Goal: Find specific page/section: Find specific page/section

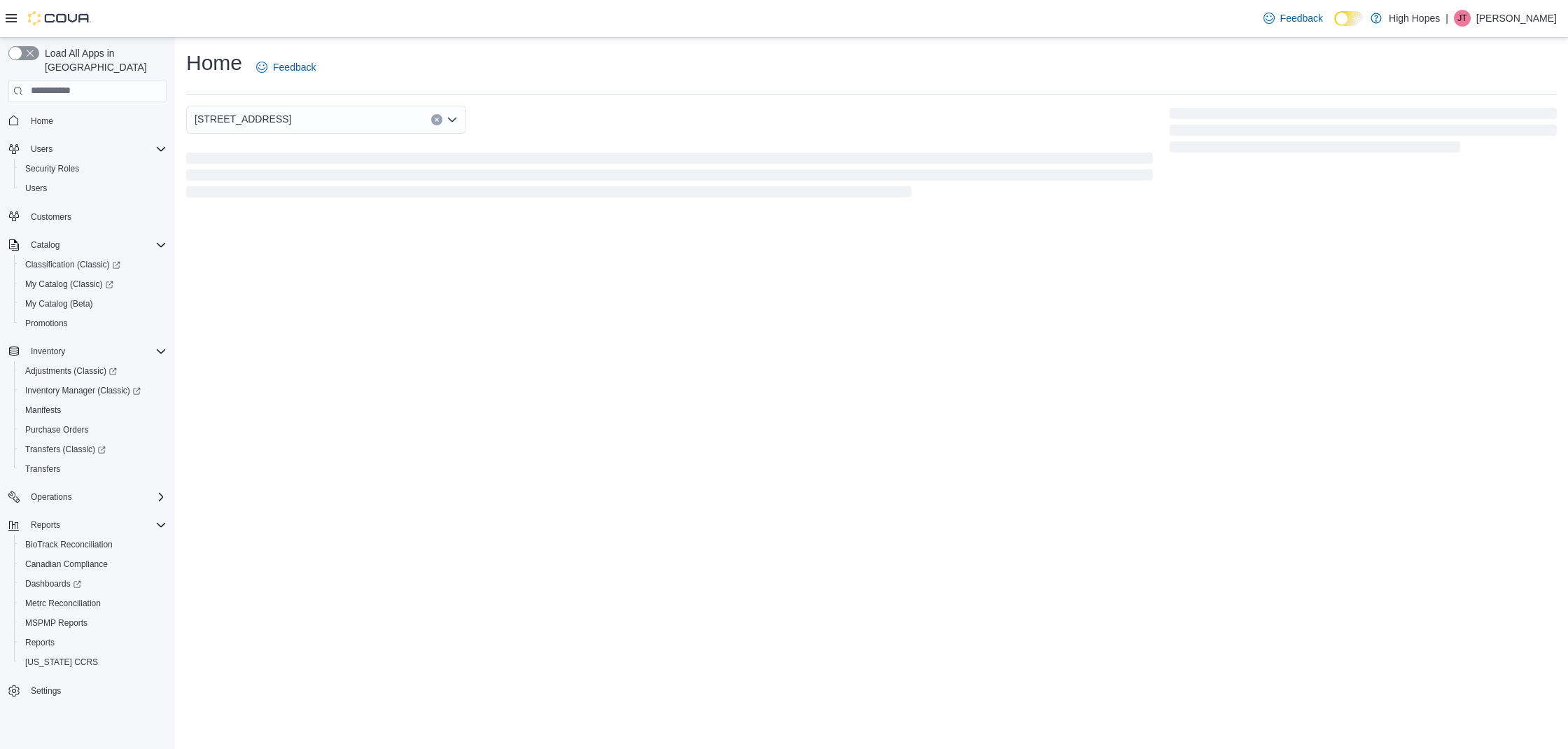
click at [295, 123] on div "110 Magnolia St" at bounding box center [325, 119] width 280 height 28
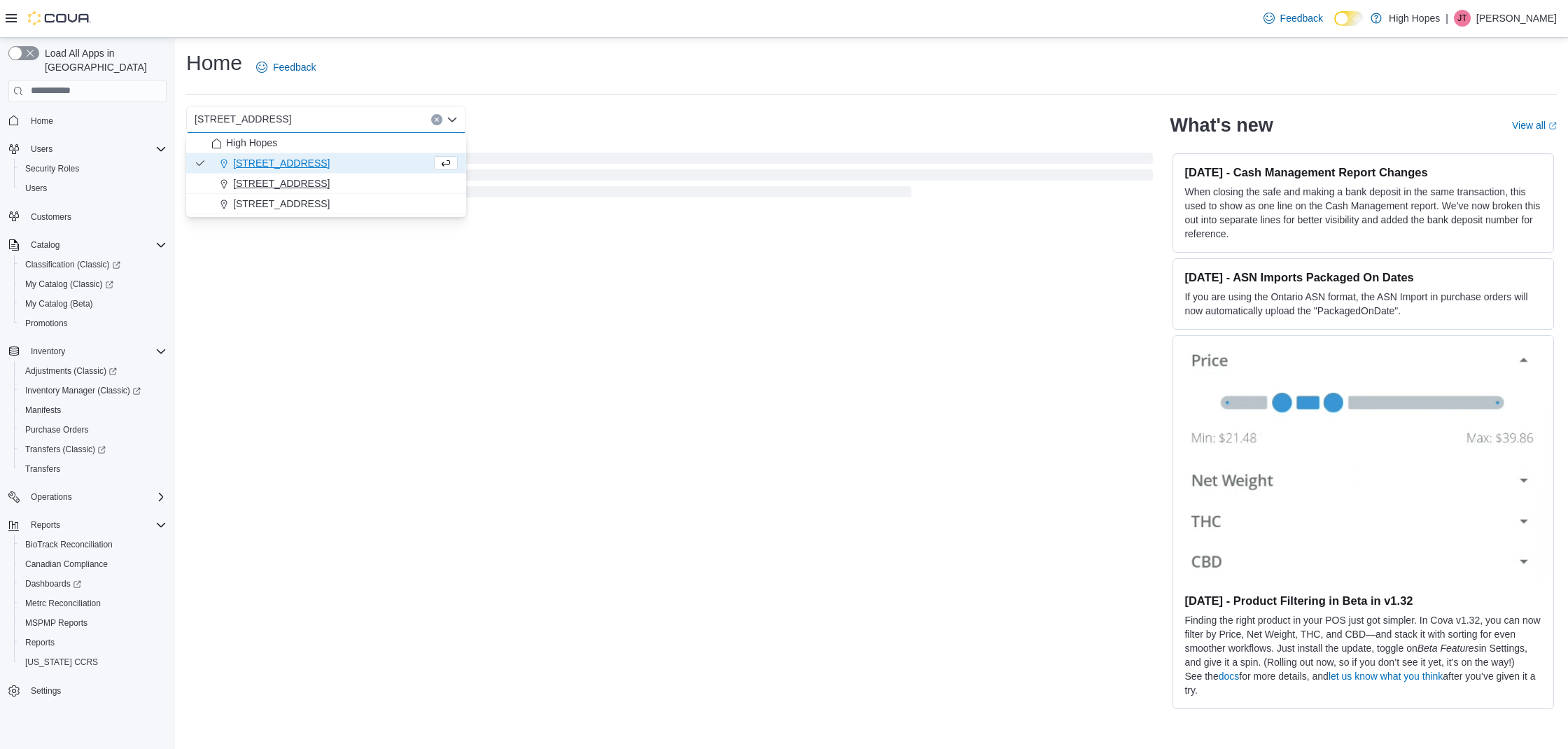
click at [287, 177] on span "[STREET_ADDRESS]" at bounding box center [282, 183] width 97 height 14
click at [818, 110] on div "[STREET_ADDRESS]" at bounding box center [669, 119] width 966 height 28
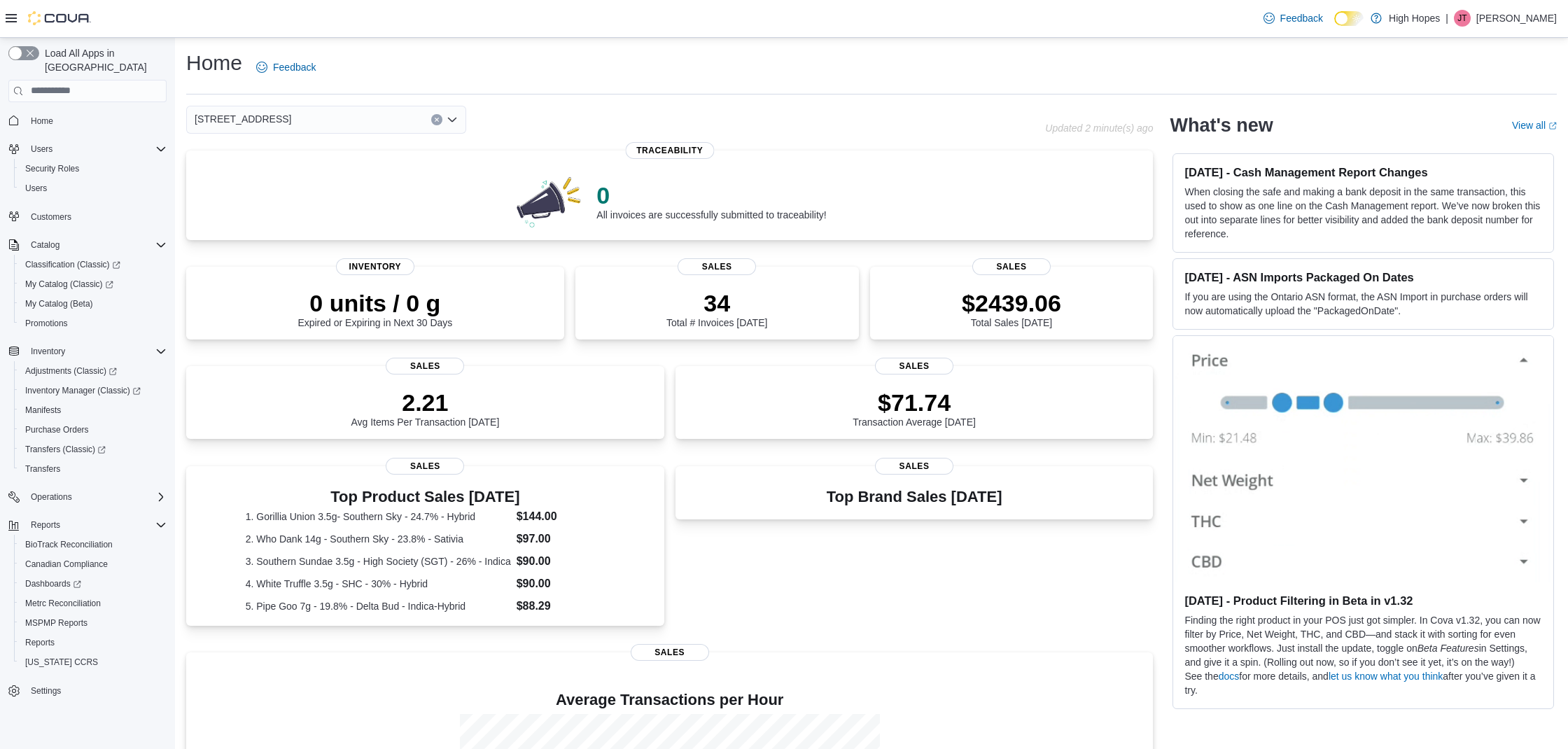
drag, startPoint x: 727, startPoint y: 64, endPoint x: 1170, endPoint y: 22, distance: 445.0
click at [1177, 77] on div "Home Feedback" at bounding box center [872, 67] width 1371 height 36
